Goal: Register for event/course: Register for event/course

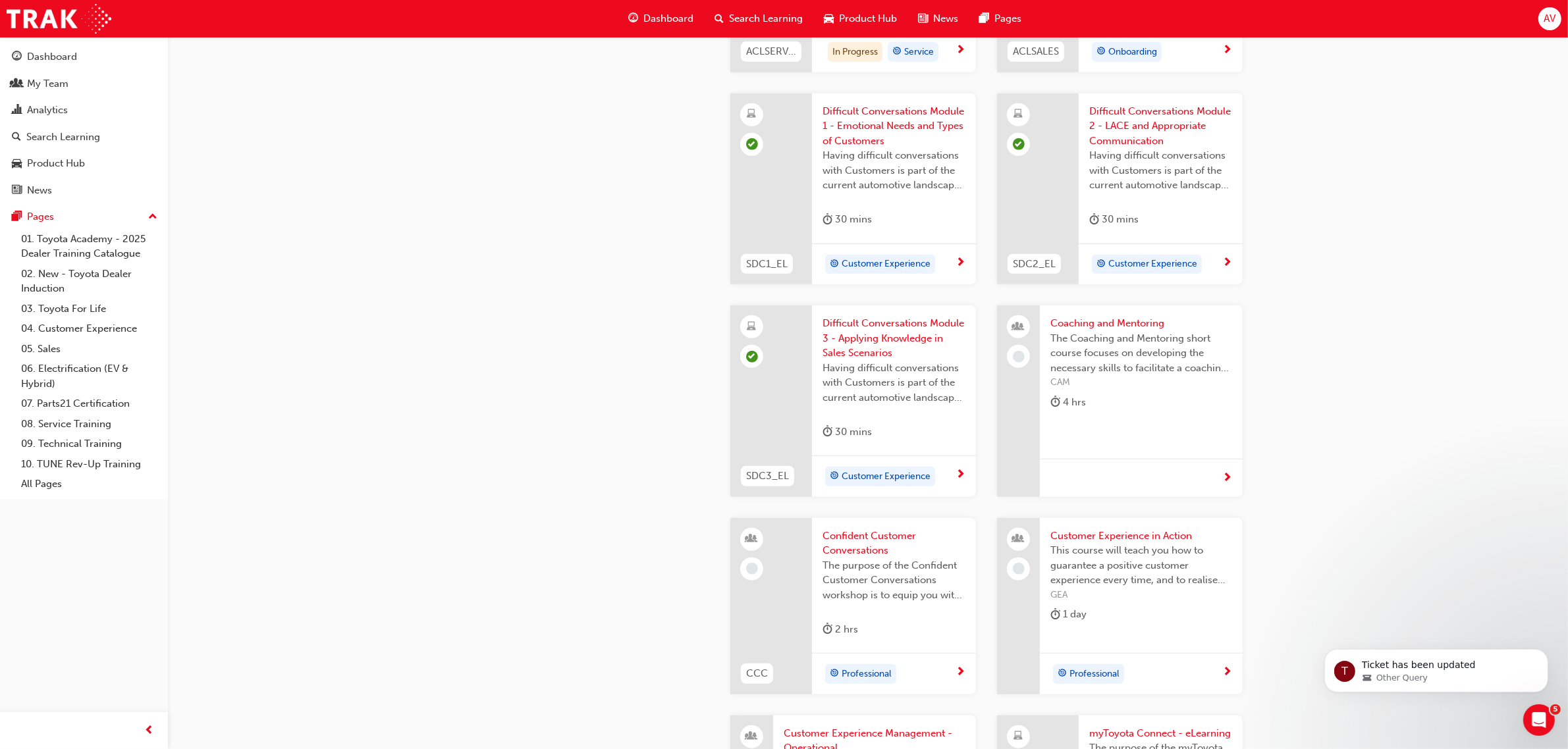
scroll to position [1316, 0]
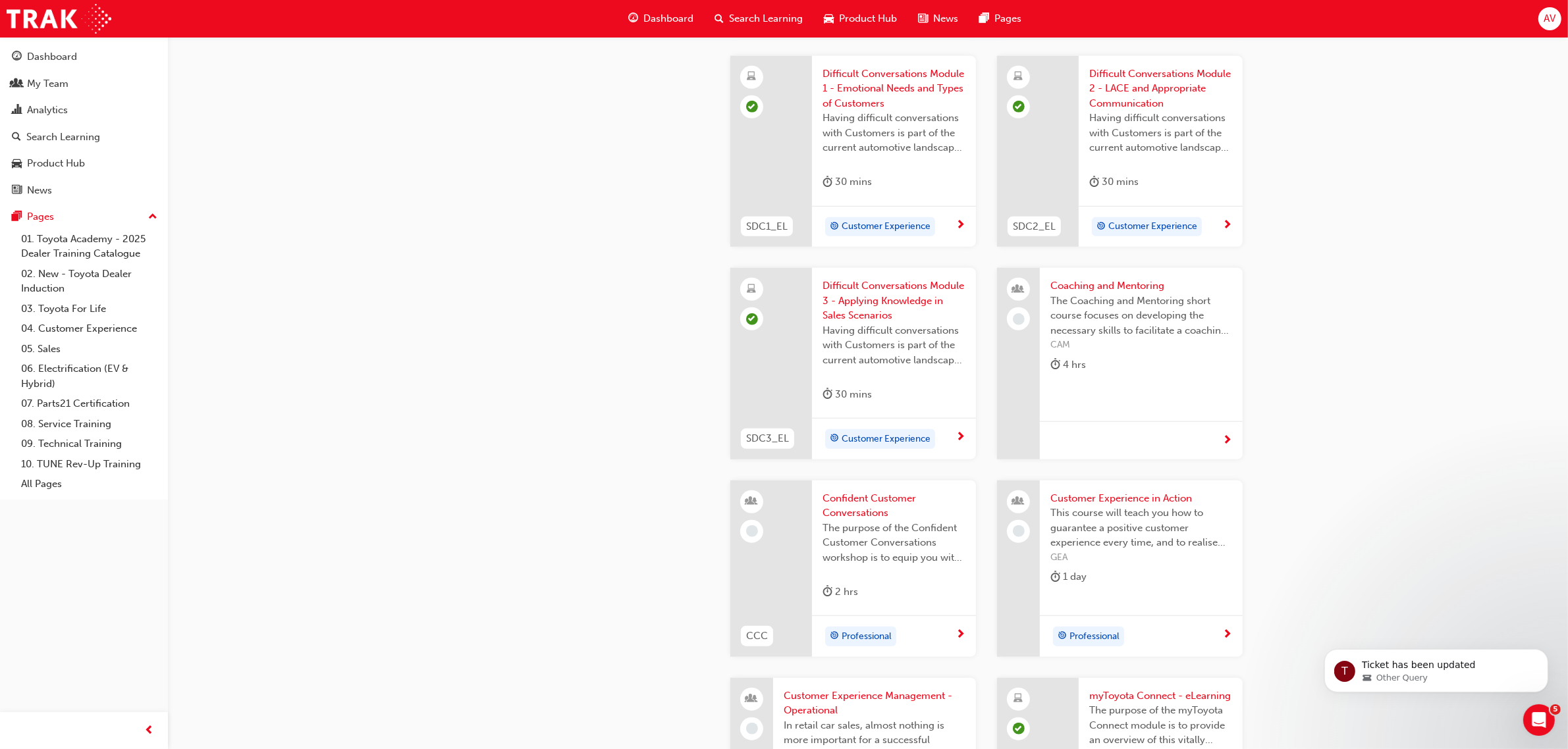
click at [1101, 282] on span "Coaching and Mentoring" at bounding box center [1141, 285] width 182 height 15
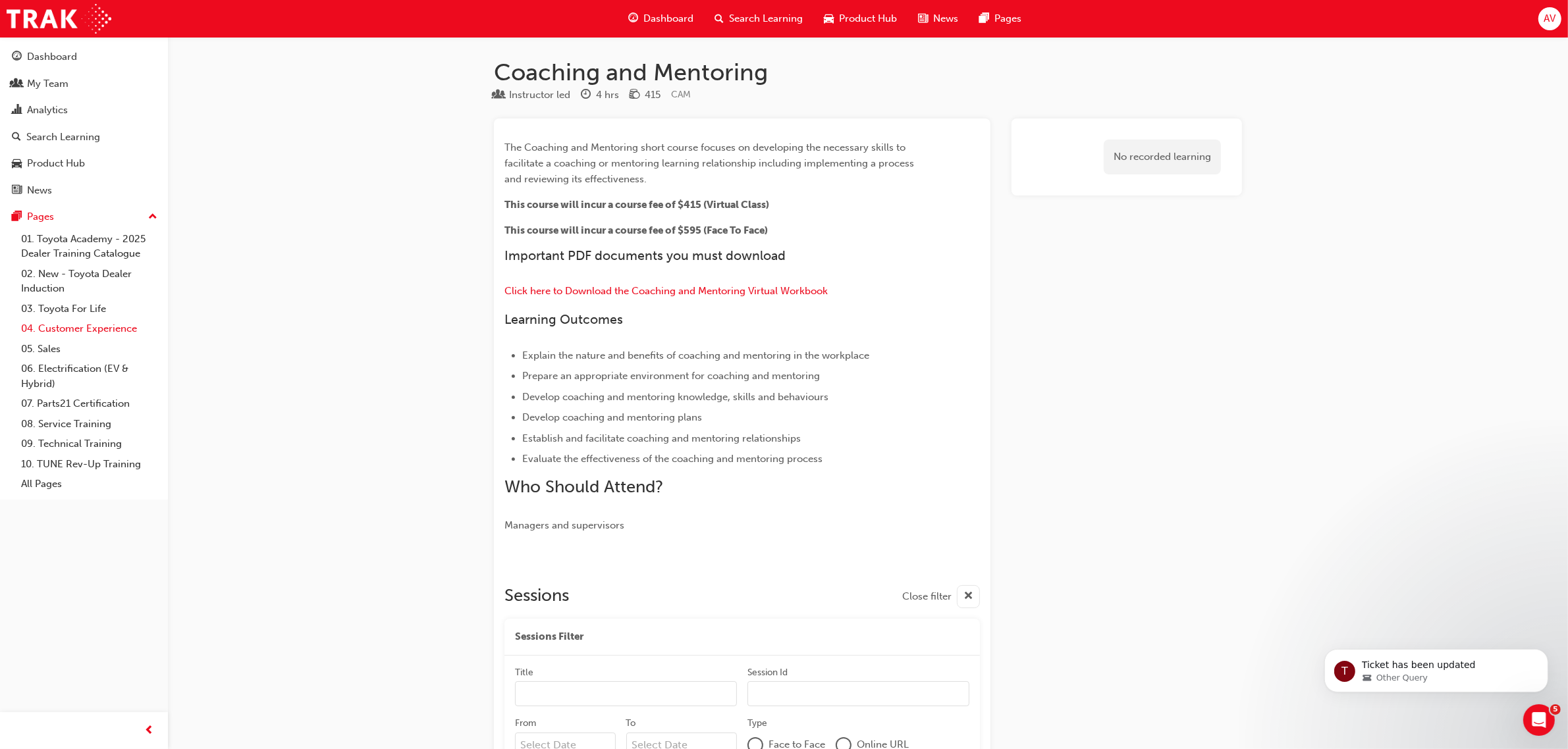
click at [91, 329] on link "04. Customer Experience" at bounding box center [89, 328] width 147 height 20
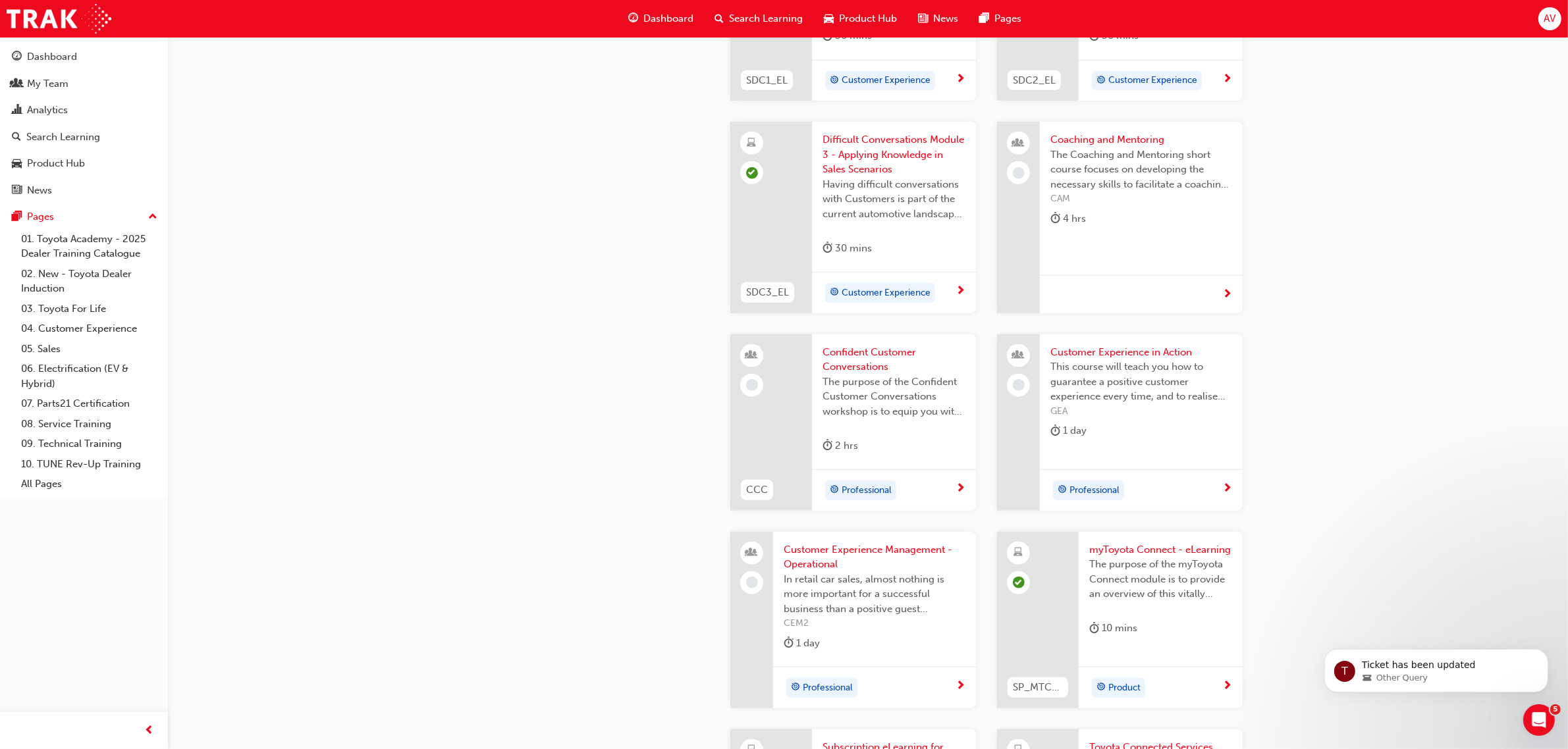
scroll to position [1480, 0]
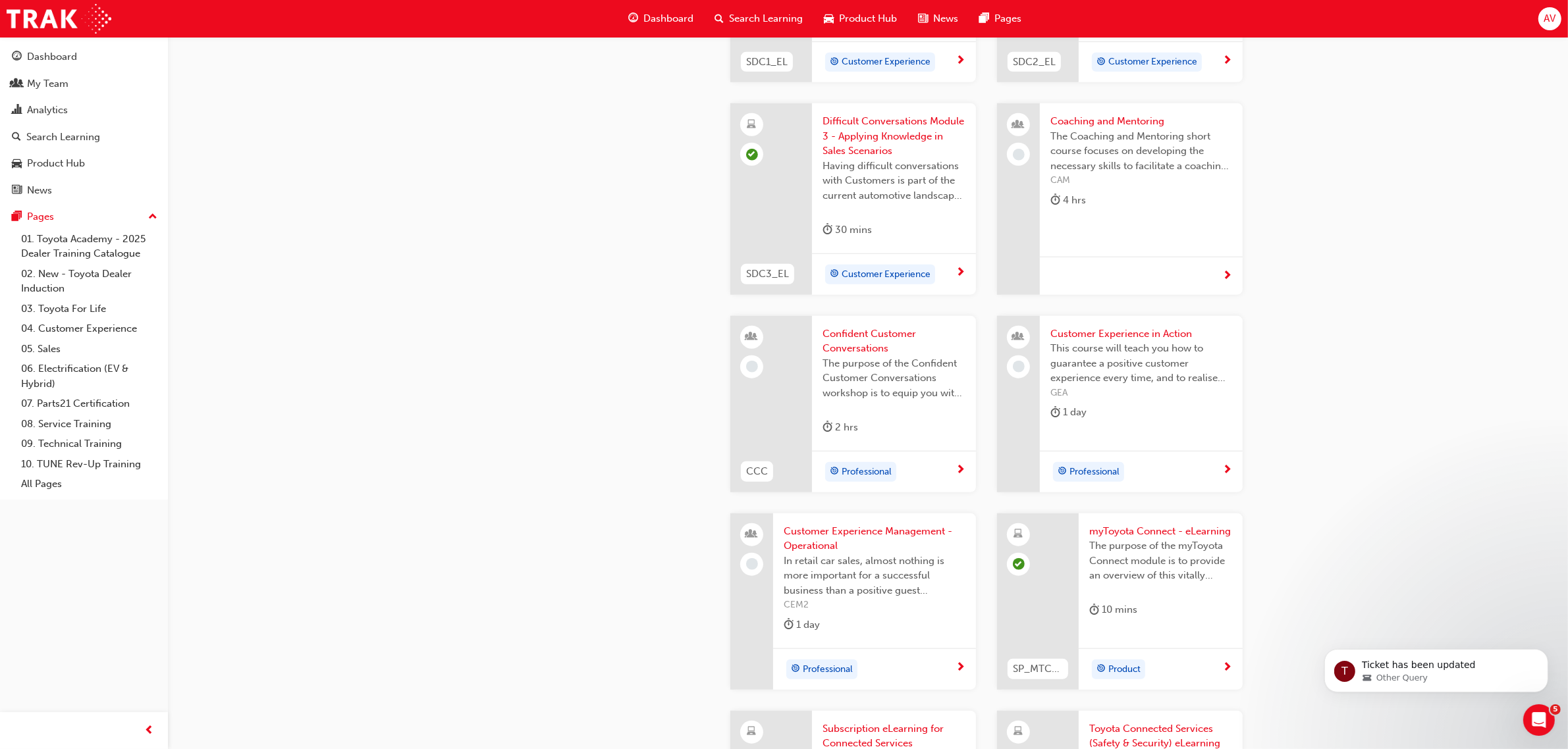
click at [853, 334] on span "Confident Customer Conversations" at bounding box center [894, 341] width 143 height 30
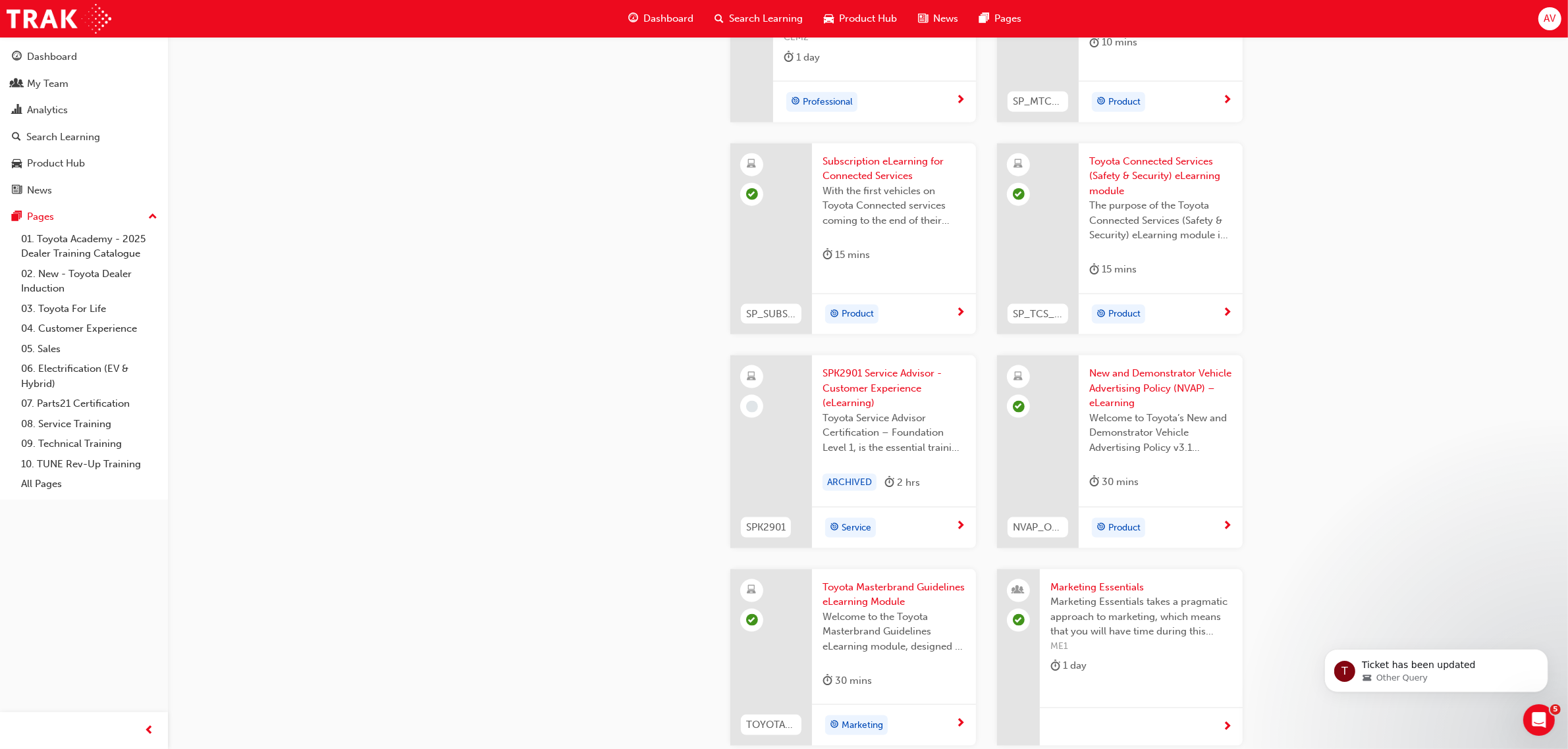
scroll to position [2138, 0]
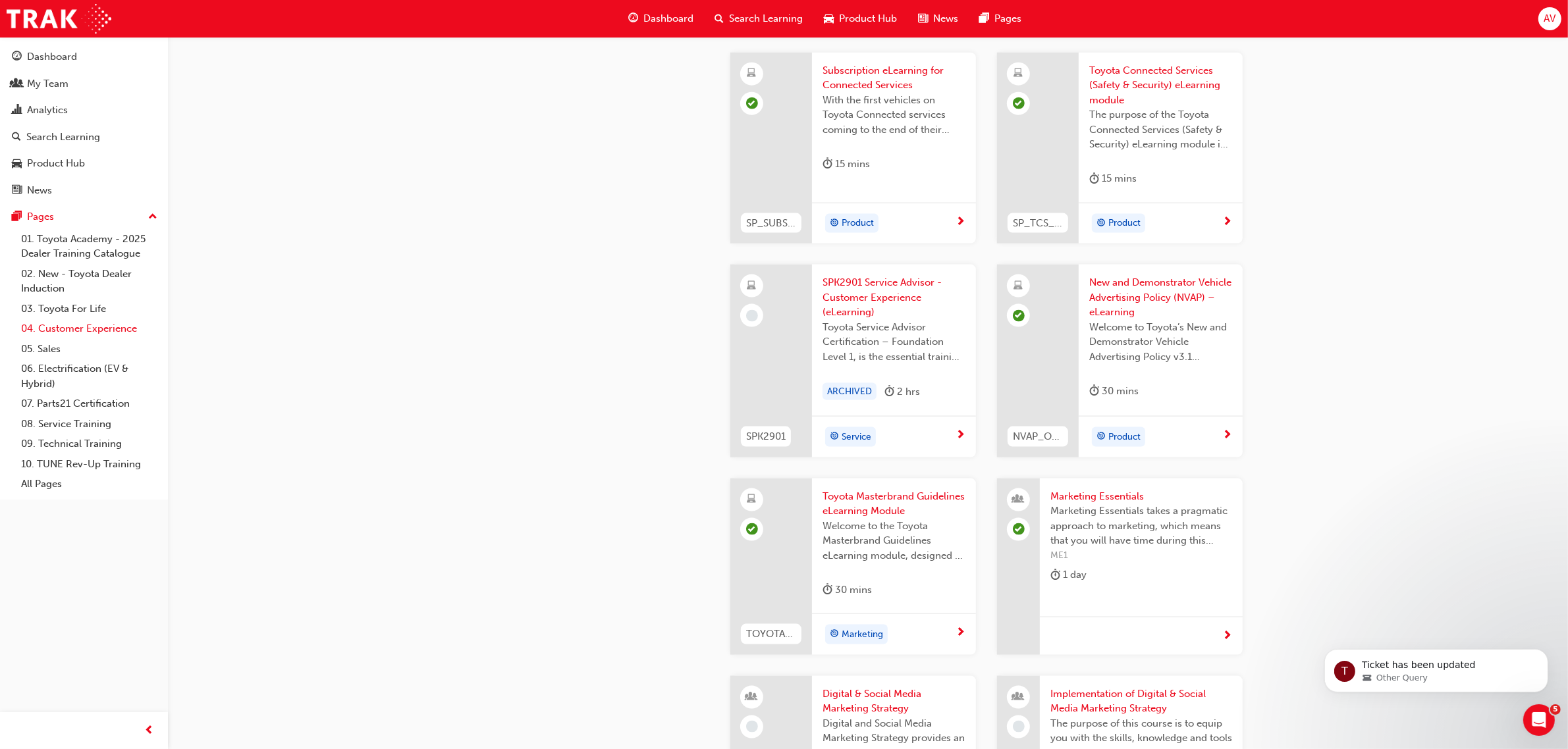
click at [110, 331] on link "04. Customer Experience" at bounding box center [89, 328] width 147 height 20
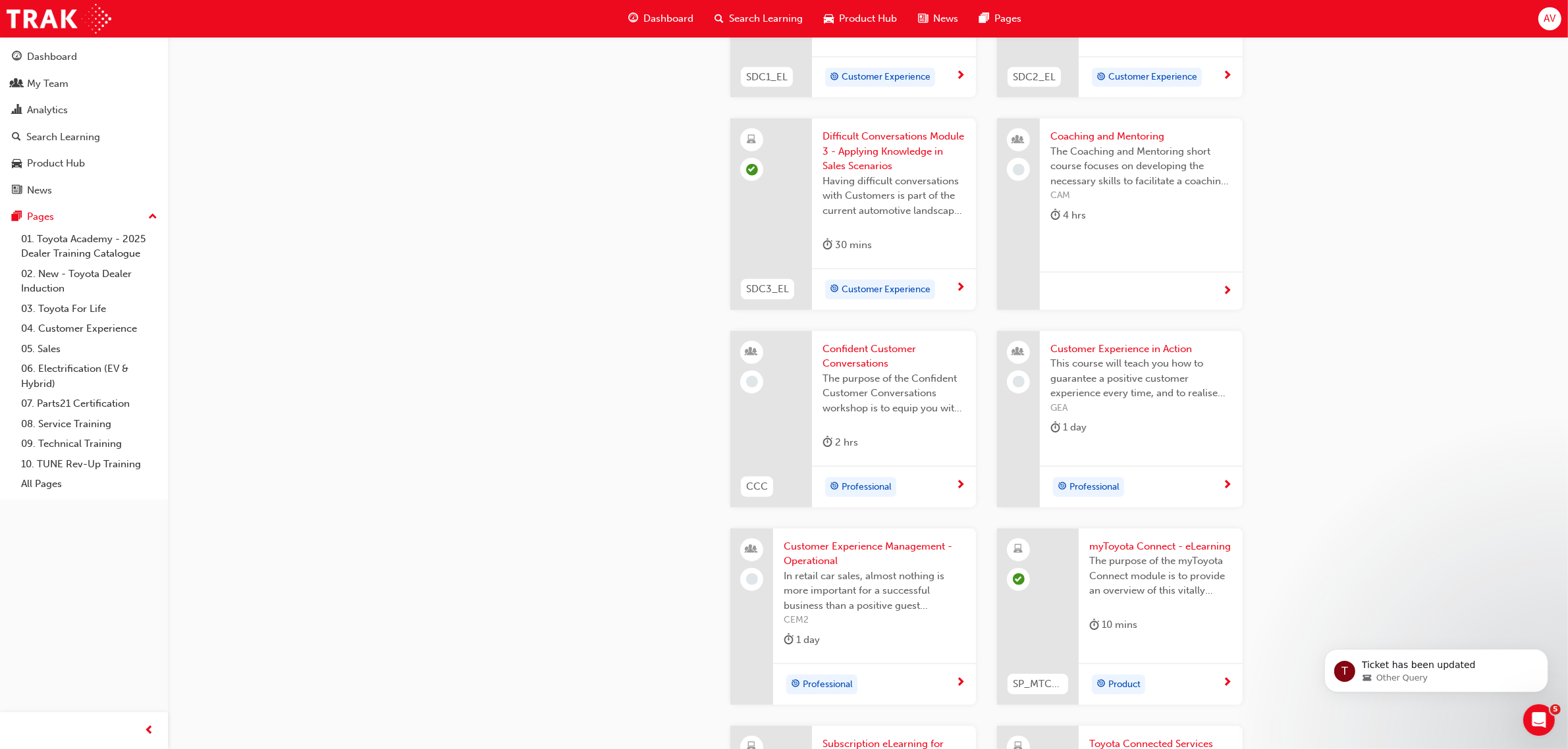
scroll to position [1383, 0]
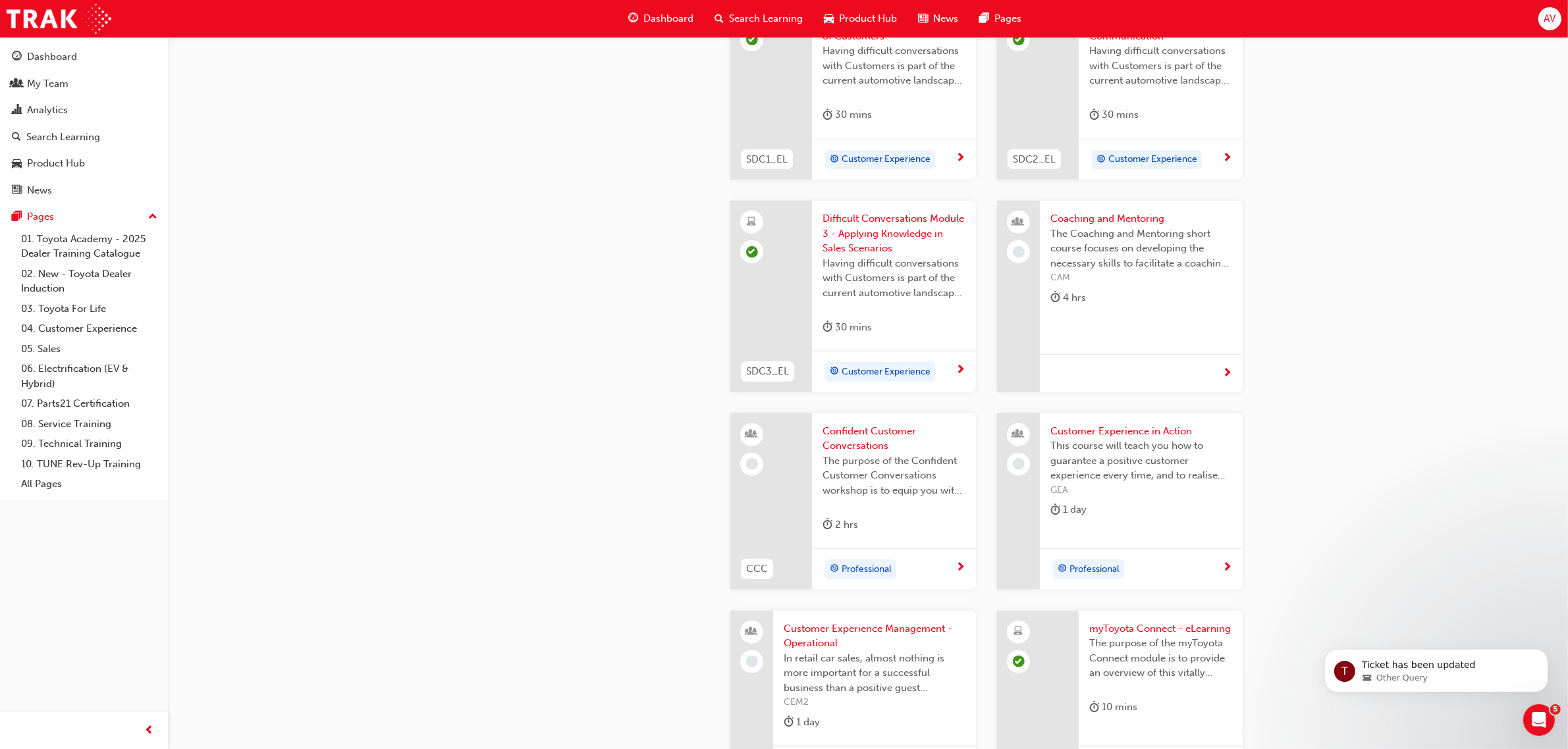
click at [1103, 213] on span "Coaching and Mentoring" at bounding box center [1141, 218] width 182 height 15
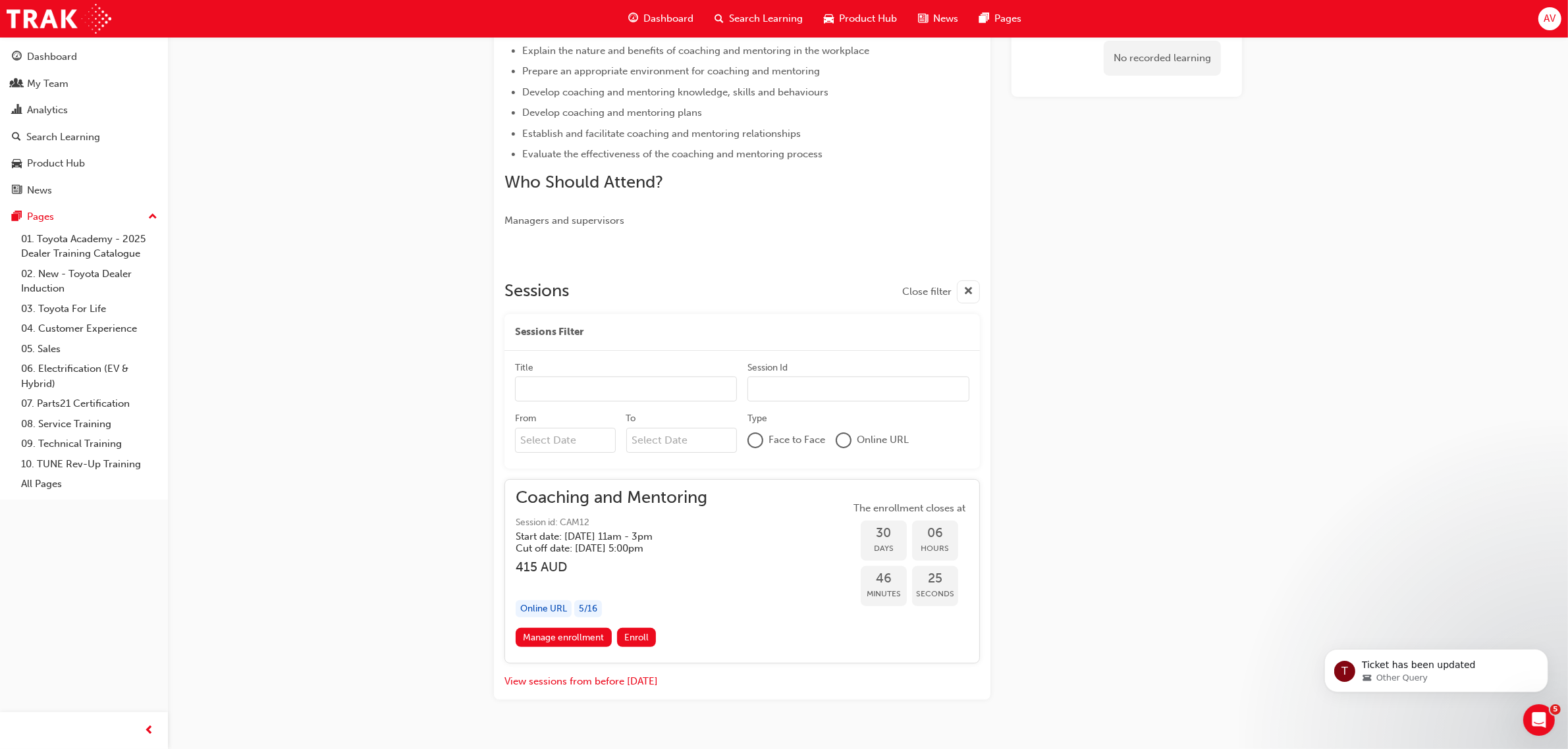
scroll to position [330, 0]
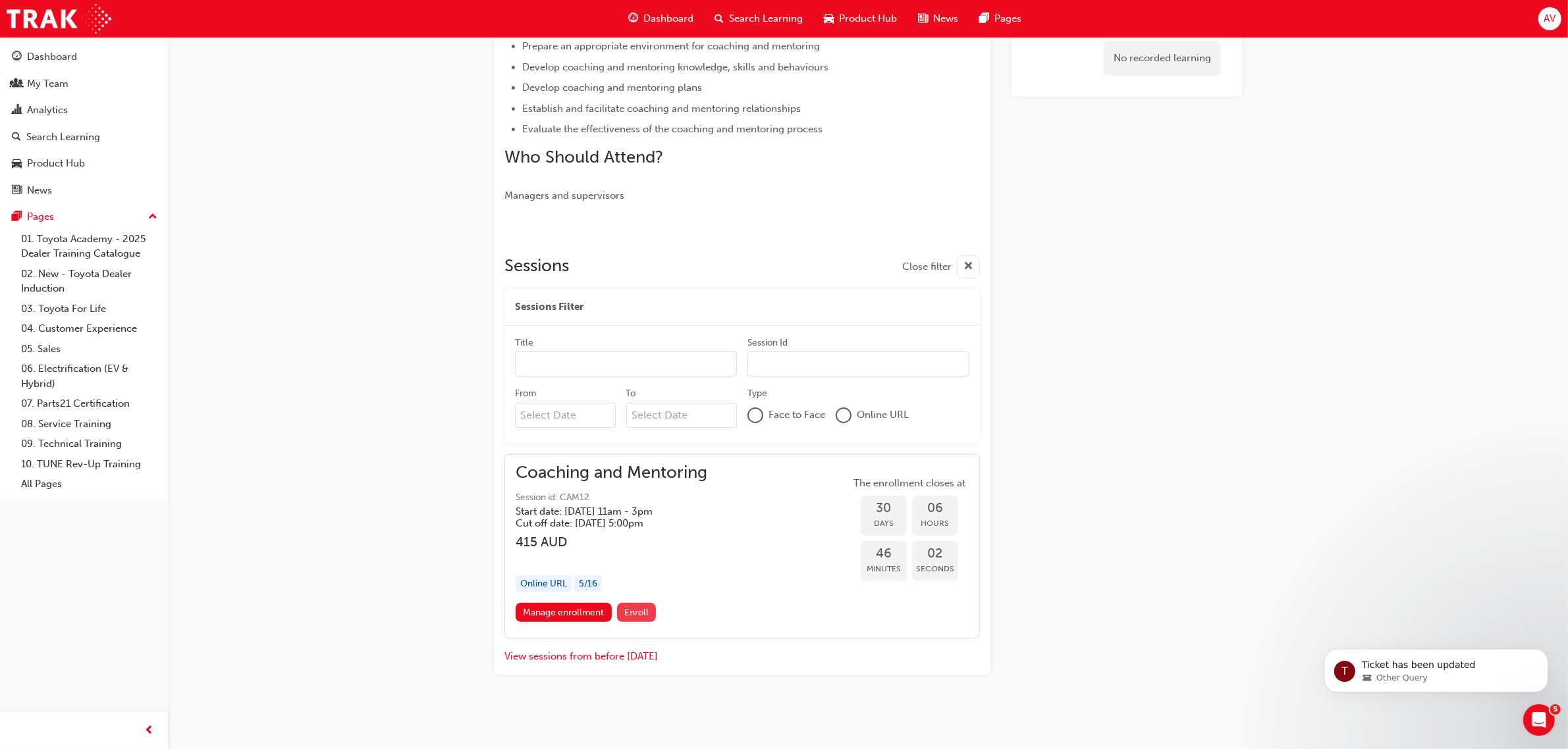
click at [637, 606] on button "Enroll" at bounding box center [637, 612] width 39 height 19
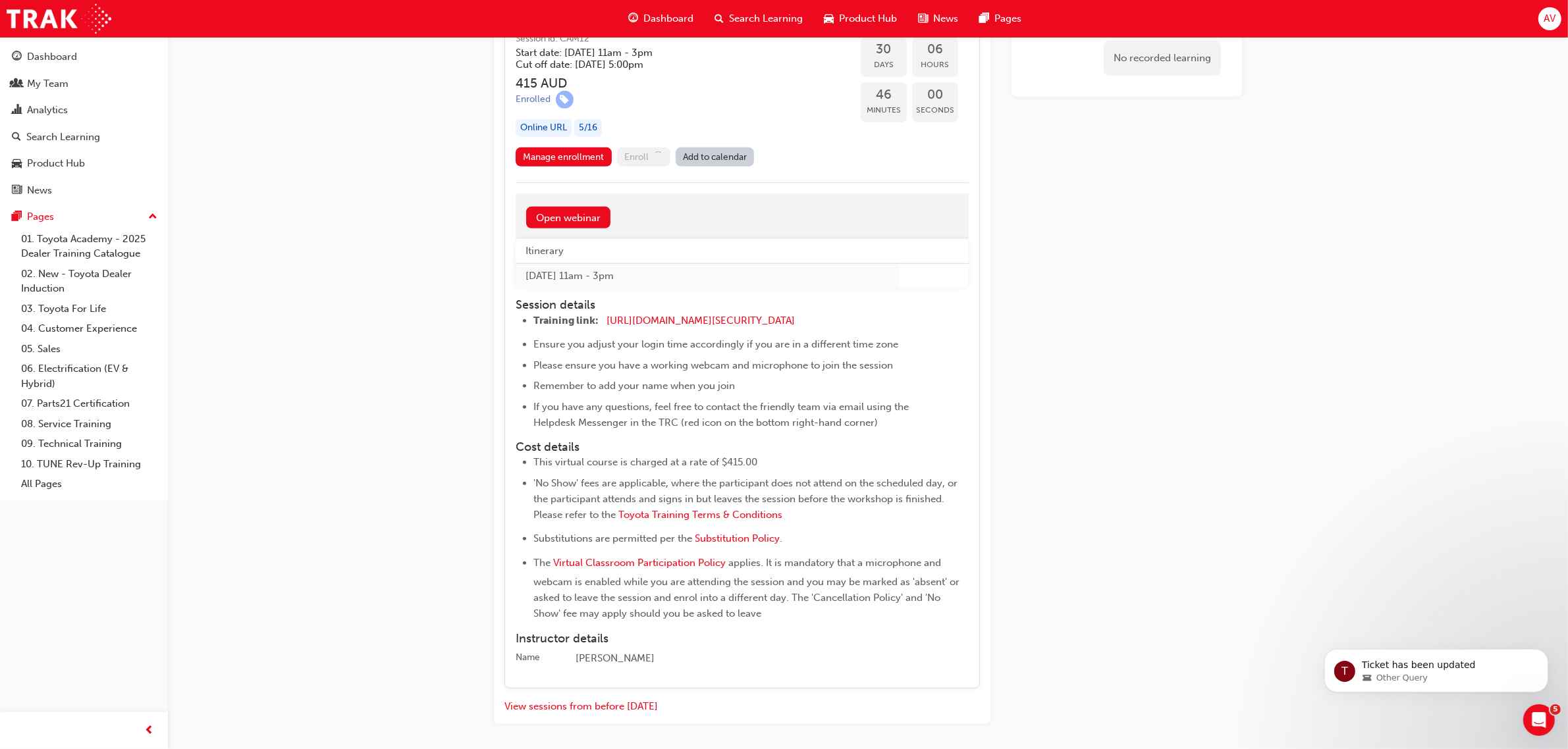
scroll to position [823, 0]
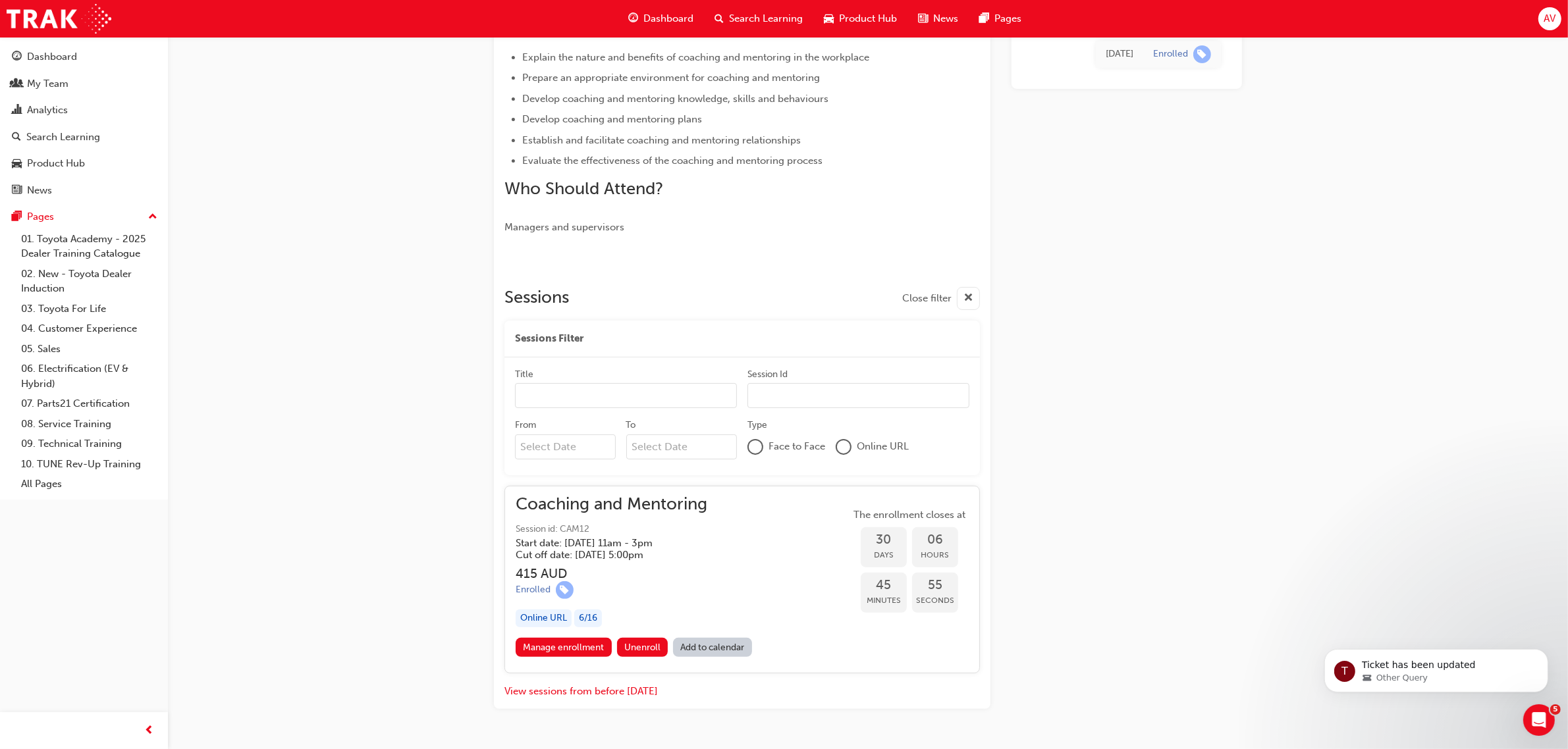
scroll to position [304, 0]
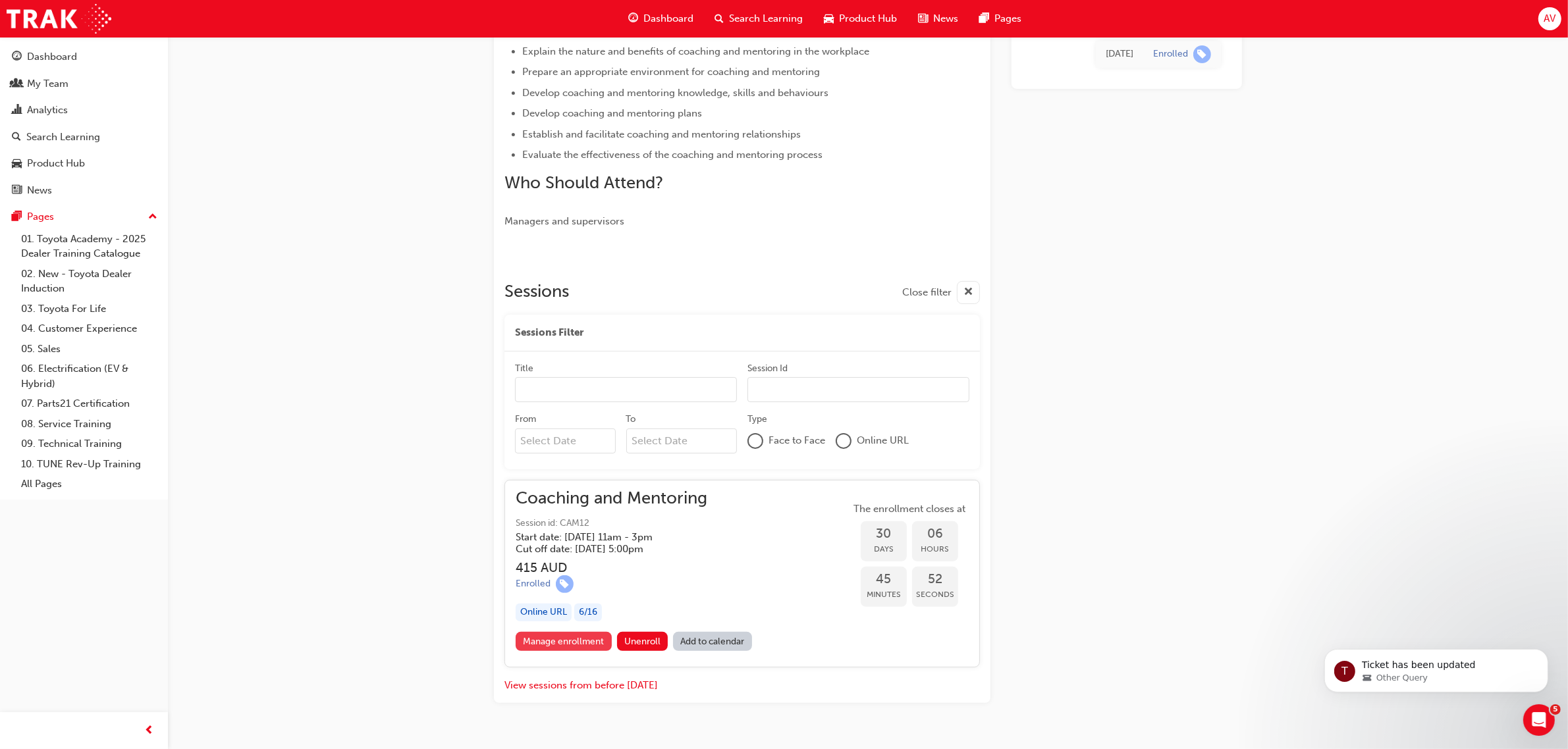
click at [558, 643] on link "Manage enrollment" at bounding box center [563, 641] width 96 height 19
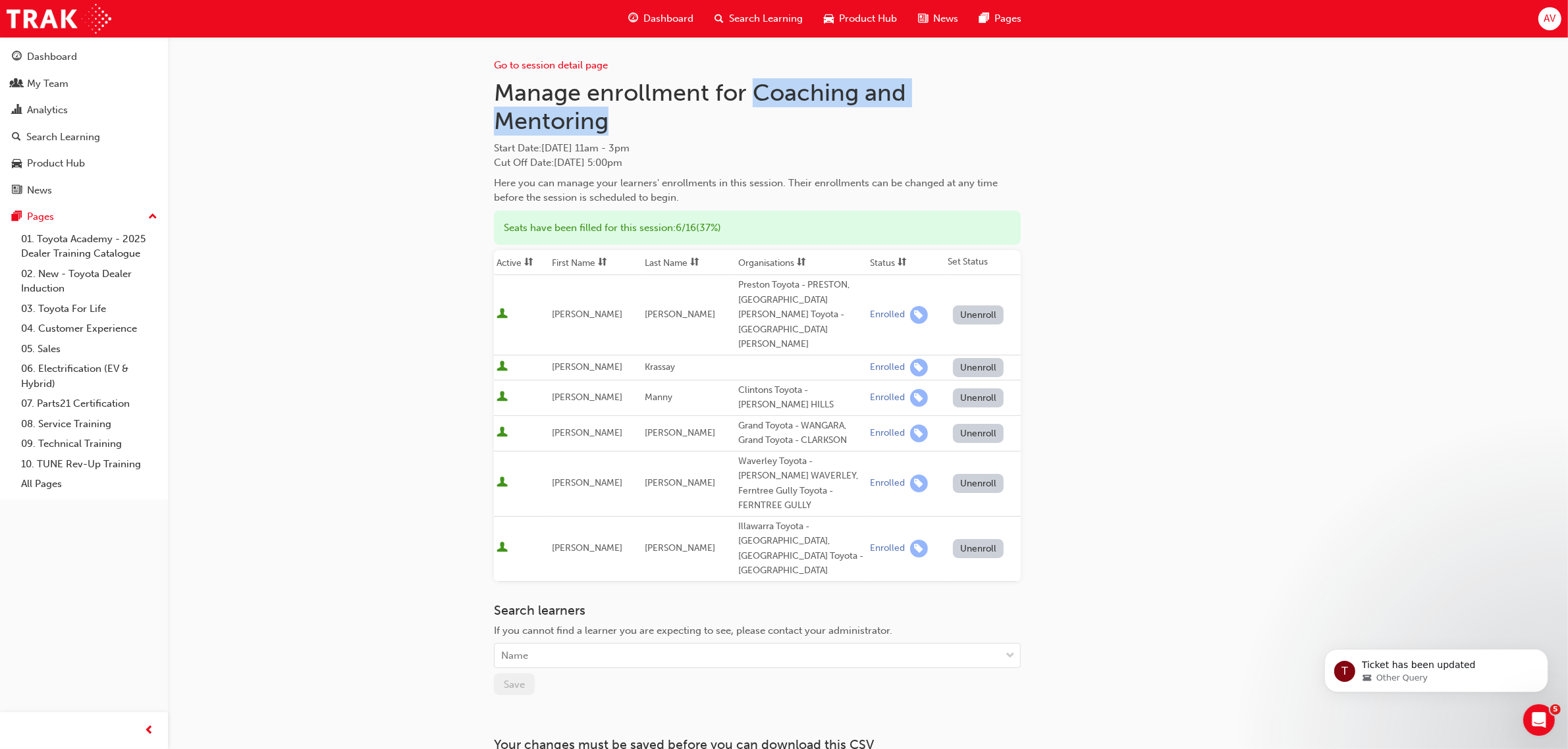
drag, startPoint x: 754, startPoint y: 91, endPoint x: 757, endPoint y: 112, distance: 21.2
click at [757, 112] on h1 "Manage enrollment for Coaching and Mentoring" at bounding box center [757, 106] width 527 height 57
copy h1 "Coaching and Mentoring"
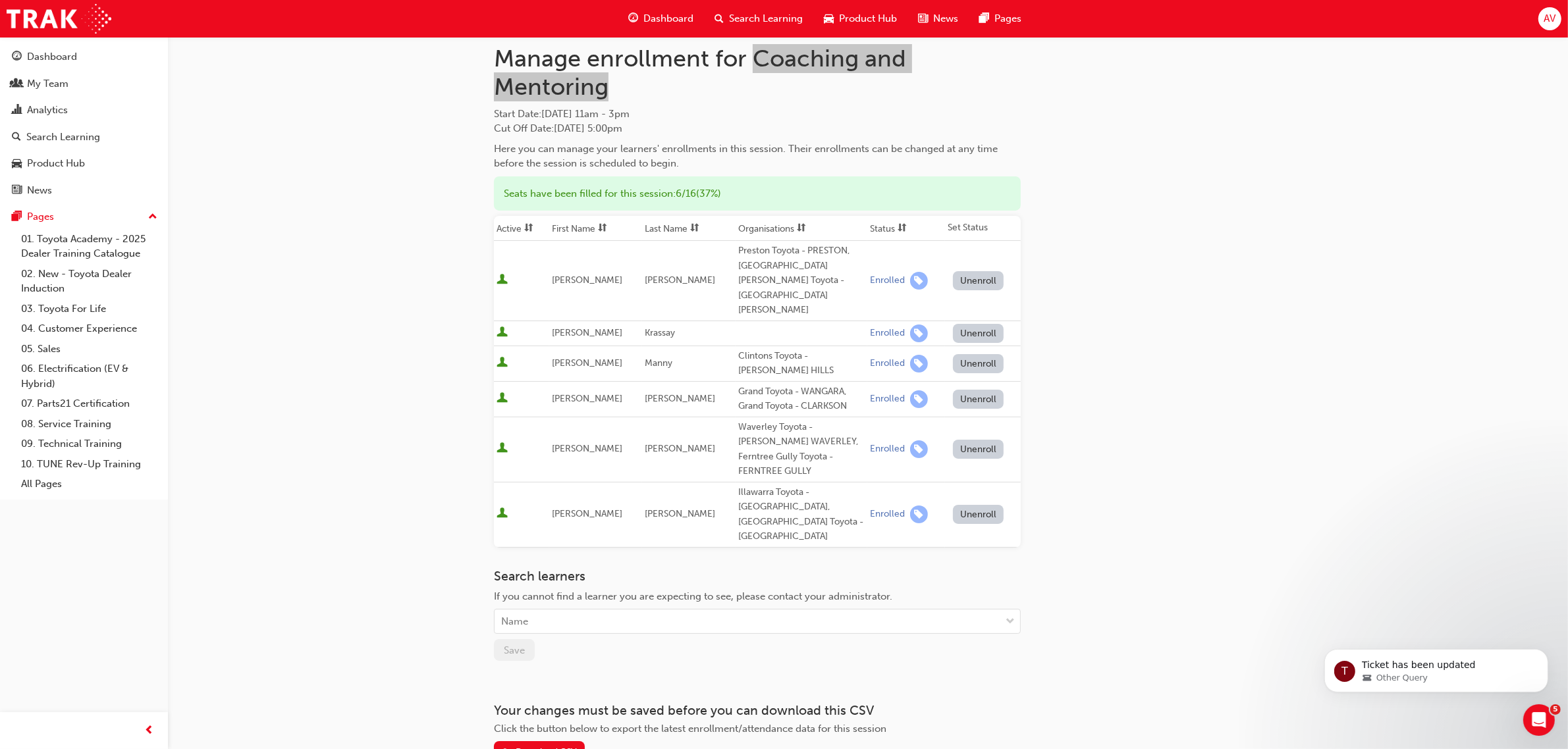
scroll to position [63, 0]
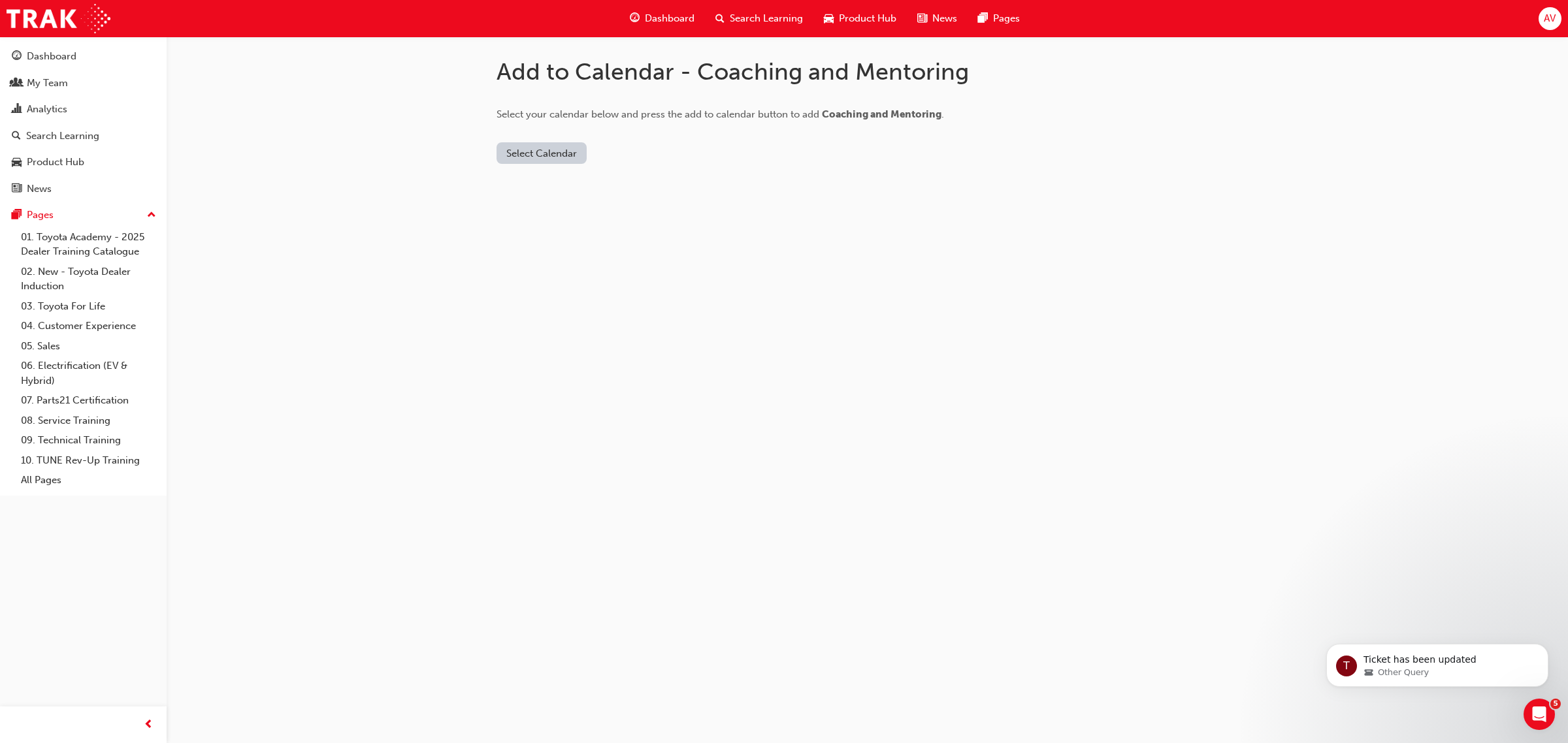
click at [536, 151] on button "Select Calendar" at bounding box center [541, 153] width 90 height 22
click at [529, 207] on div "Office 365" at bounding box center [526, 208] width 47 height 15
click at [618, 148] on button "Add to Calendar" at bounding box center [620, 153] width 93 height 22
